Goal: Task Accomplishment & Management: Complete application form

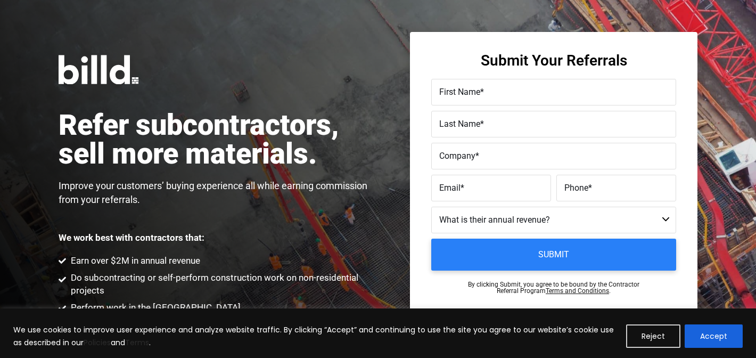
click at [478, 96] on span "First Name" at bounding box center [459, 92] width 41 height 10
click at [478, 96] on input "First Name *" at bounding box center [553, 92] width 245 height 27
type input "[PERSON_NAME]"
type input "Mizrachi"
type input "Voltaic Solaire"
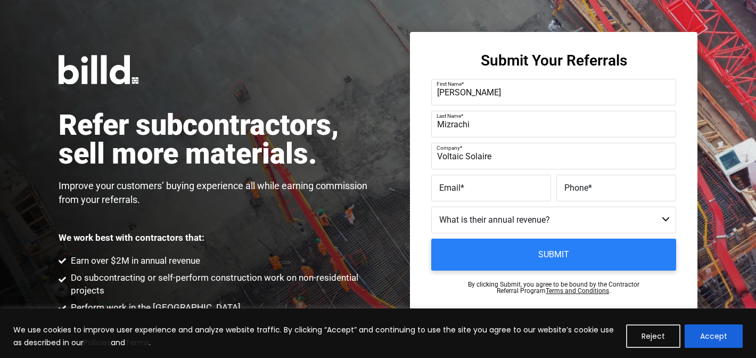
click at [467, 189] on label "Email *" at bounding box center [491, 187] width 104 height 15
click at [467, 189] on input "Email *" at bounding box center [491, 188] width 120 height 27
paste input "[PERSON_NAME][EMAIL_ADDRESS][DOMAIN_NAME]"
type input "[PERSON_NAME][EMAIL_ADDRESS][DOMAIN_NAME]"
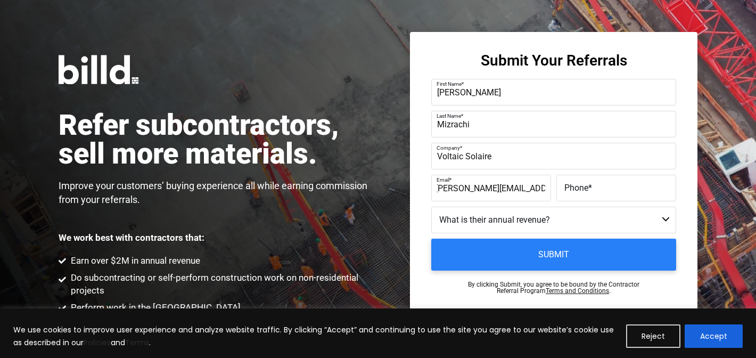
scroll to position [0, 0]
click at [598, 187] on label "Phone *" at bounding box center [616, 187] width 104 height 15
click at [598, 187] on input "Phone *" at bounding box center [616, 188] width 120 height 27
paste input "[PHONE_NUMBER]"
type input "[PHONE_NUMBER]"
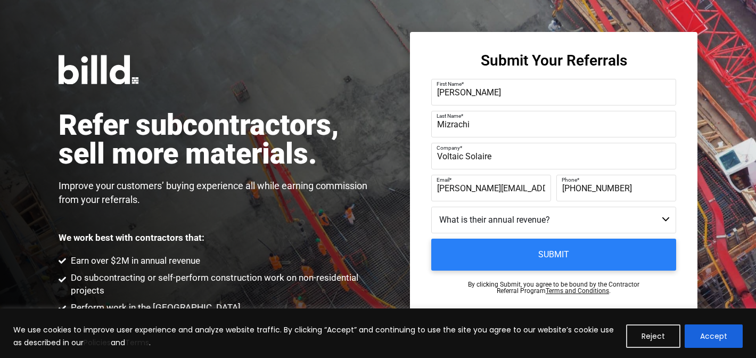
click at [528, 221] on select "Less than $1M $1M - $2M $2M - $4M $4M - $8M $8M - $25M $25M - $40M $40M +" at bounding box center [553, 219] width 245 height 27
select select "$4M - $8M"
click at [431, 206] on select "Less than $1M $1M - $2M $2M - $4M $4M - $8M $8M - $25M $25M - $40M $40M +" at bounding box center [553, 219] width 245 height 27
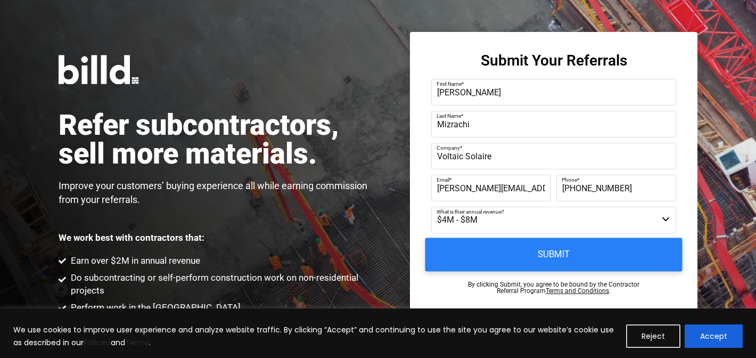
click at [566, 256] on input "Submit" at bounding box center [553, 255] width 257 height 34
